Goal: Transaction & Acquisition: Book appointment/travel/reservation

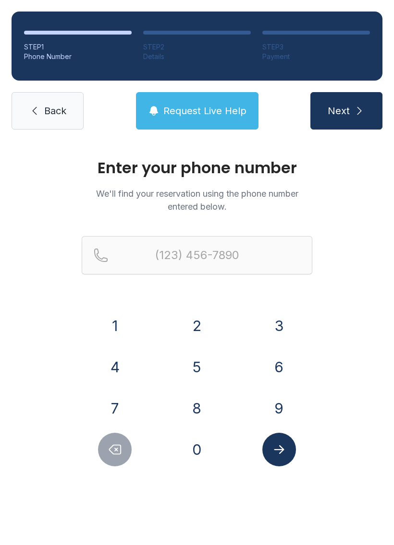
click at [118, 406] on button "7" at bounding box center [115, 409] width 34 height 34
click at [203, 324] on button "2" at bounding box center [197, 326] width 34 height 34
click at [121, 412] on button "7" at bounding box center [115, 409] width 34 height 34
click at [120, 363] on button "4" at bounding box center [115, 367] width 34 height 34
click at [197, 318] on button "2" at bounding box center [197, 326] width 34 height 34
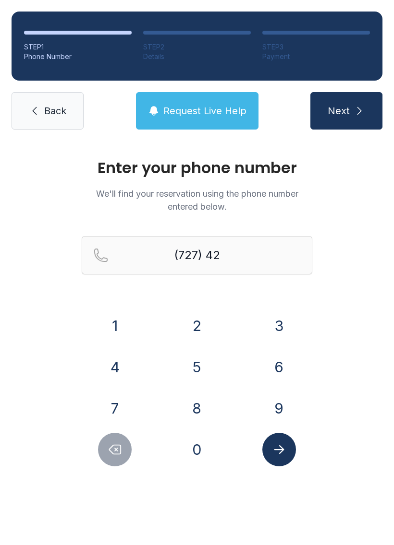
click at [197, 318] on button "2" at bounding box center [197, 326] width 34 height 34
click at [274, 400] on button "9" at bounding box center [279, 409] width 34 height 34
click at [129, 364] on button "4" at bounding box center [115, 367] width 34 height 34
click at [263, 361] on button "6" at bounding box center [279, 367] width 34 height 34
click at [129, 360] on button "4" at bounding box center [115, 367] width 34 height 34
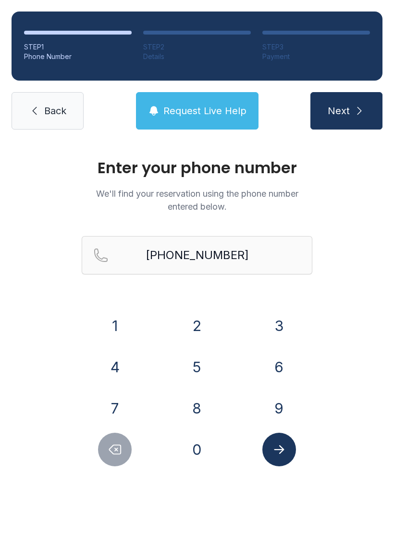
click at [283, 452] on icon "Submit lookup form" at bounding box center [279, 450] width 14 height 14
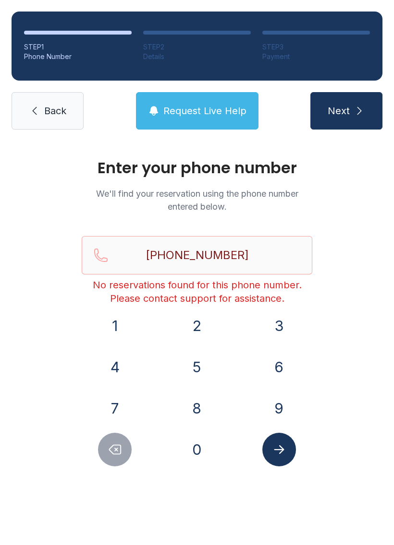
click at [111, 442] on button "Delete number" at bounding box center [115, 450] width 34 height 34
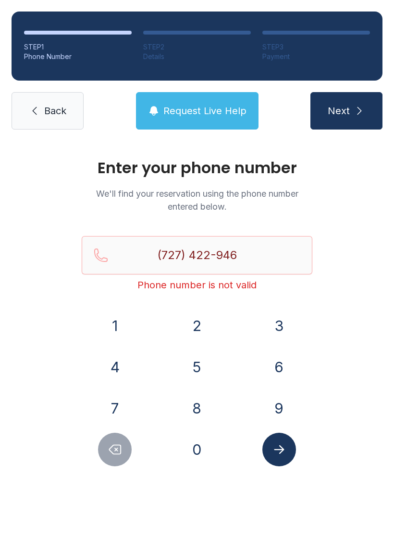
click at [124, 442] on button "Delete number" at bounding box center [115, 450] width 34 height 34
type input "(727) 422-94"
click at [364, 107] on icon "submit" at bounding box center [359, 111] width 12 height 12
click at [364, 112] on icon "submit" at bounding box center [359, 111] width 12 height 12
click at [358, 110] on icon "submit" at bounding box center [359, 111] width 12 height 12
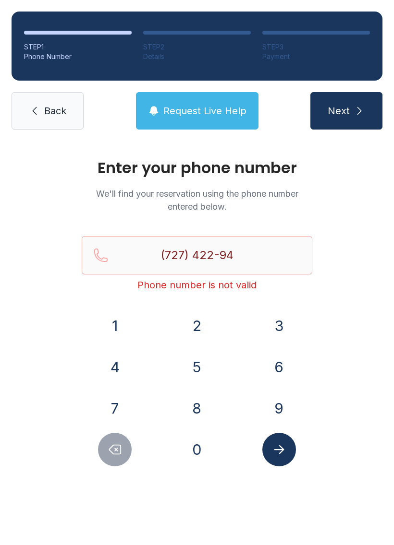
click at [48, 115] on span "Back" at bounding box center [55, 110] width 22 height 13
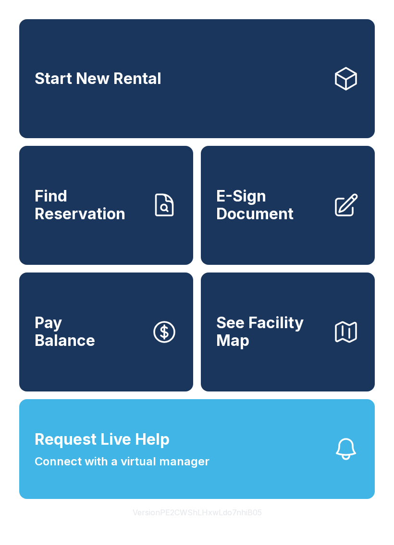
click at [199, 84] on link "Start New Rental" at bounding box center [196, 78] width 355 height 119
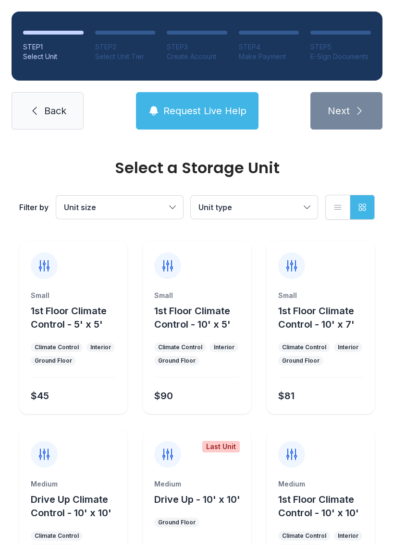
click at [226, 117] on span "Request Live Help" at bounding box center [204, 110] width 83 height 13
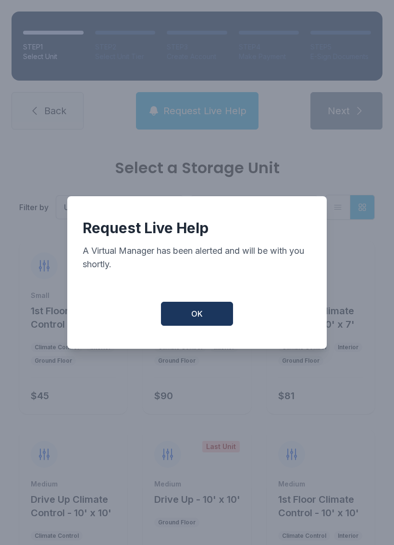
click at [209, 318] on button "OK" at bounding box center [197, 314] width 72 height 24
